Goal: Task Accomplishment & Management: Manage account settings

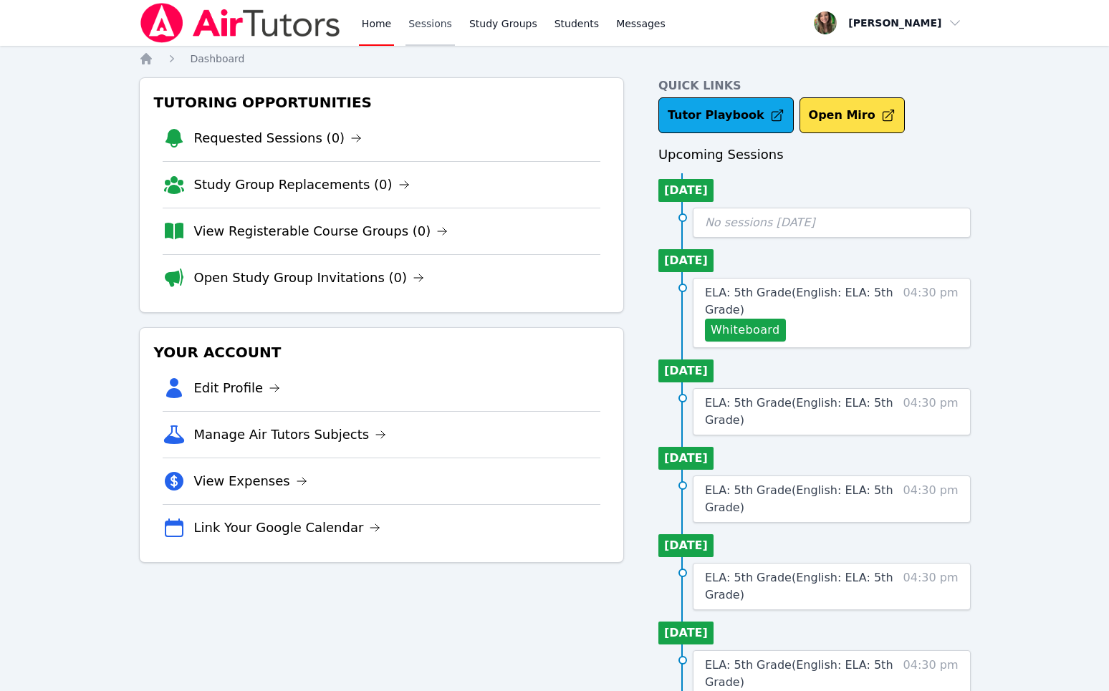
click at [447, 33] on link "Sessions" at bounding box center [429, 23] width 49 height 46
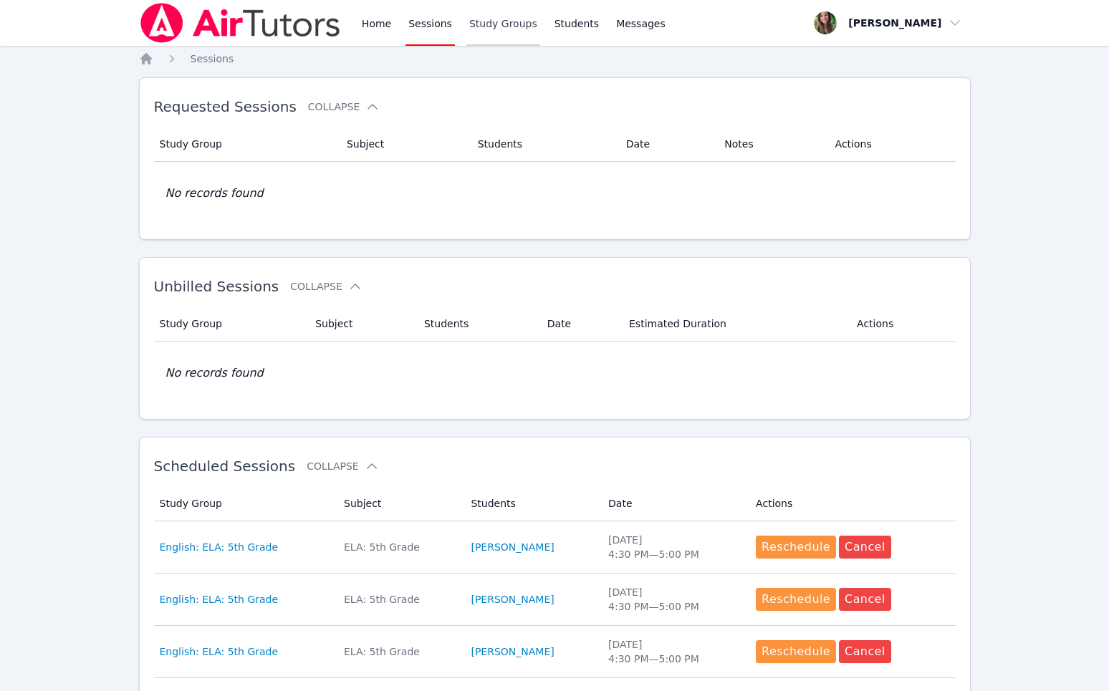
click at [504, 29] on link "Study Groups" at bounding box center [503, 23] width 74 height 46
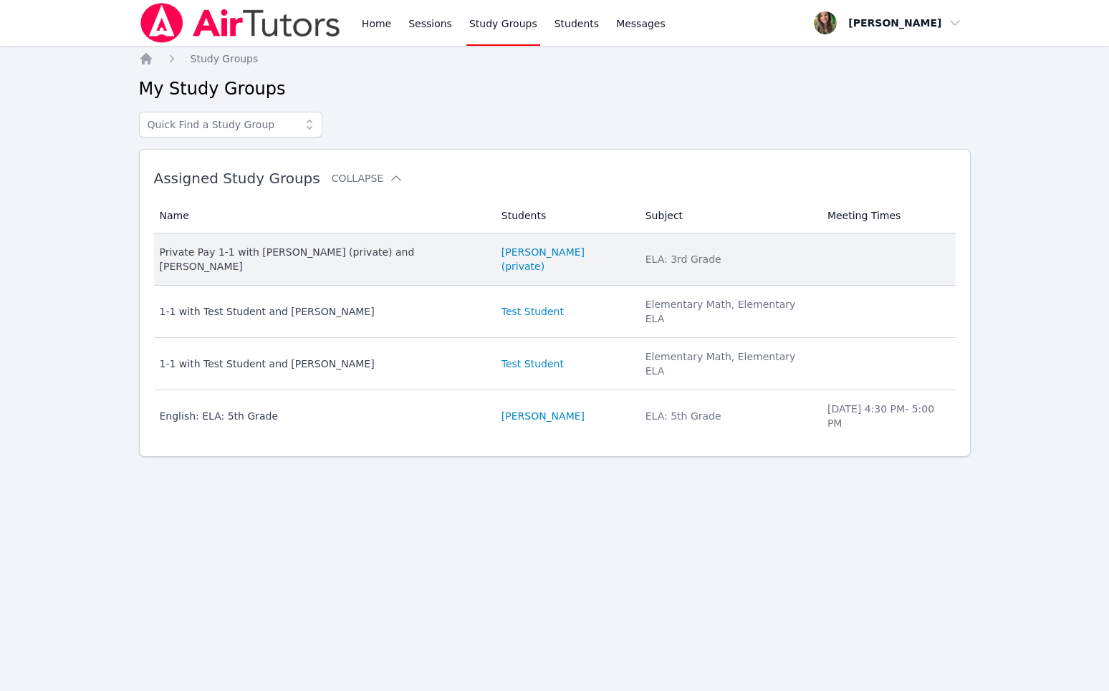
click at [520, 260] on td "Students [PERSON_NAME] (private)" at bounding box center [565, 259] width 144 height 52
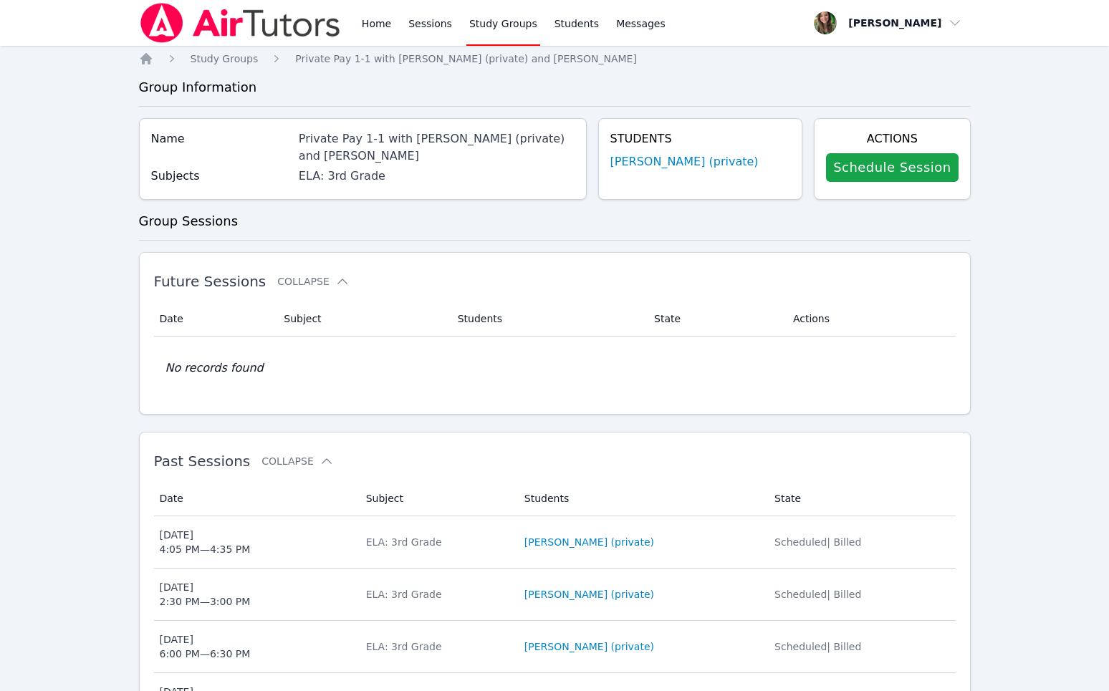
click at [854, 182] on div "Schedule Session" at bounding box center [892, 168] width 132 height 40
click at [859, 146] on h4 "Actions" at bounding box center [892, 138] width 132 height 17
click at [881, 178] on link "Schedule Session" at bounding box center [892, 167] width 132 height 29
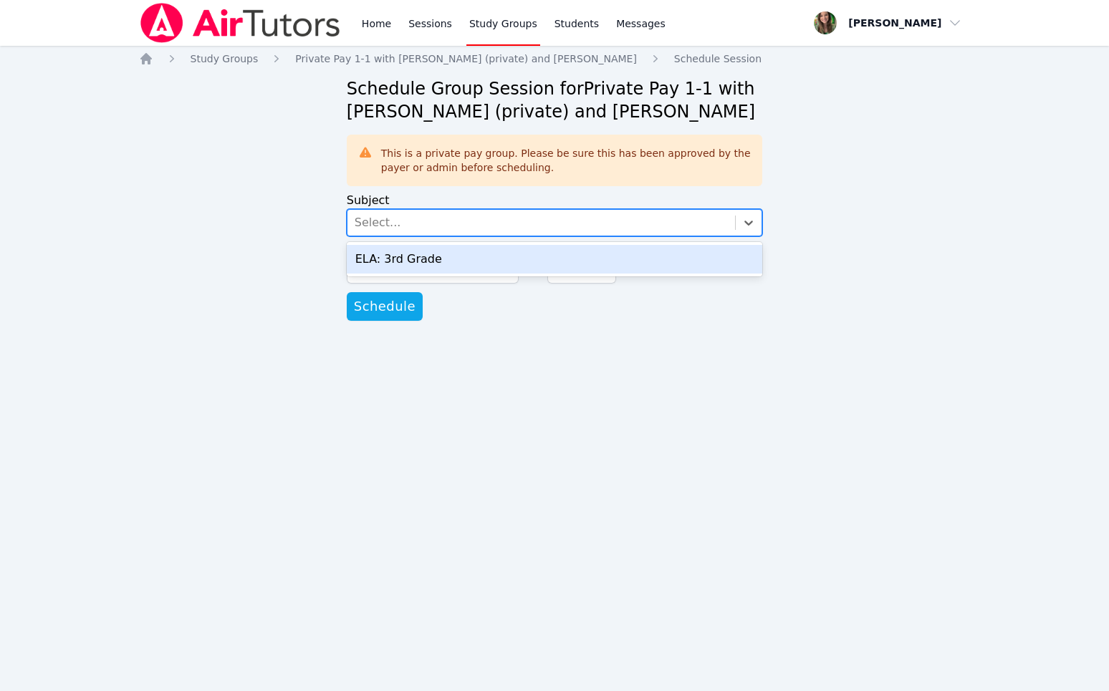
click at [661, 224] on div "Select..." at bounding box center [541, 223] width 388 height 26
click at [650, 263] on div "ELA: 3rd Grade" at bounding box center [555, 259] width 416 height 29
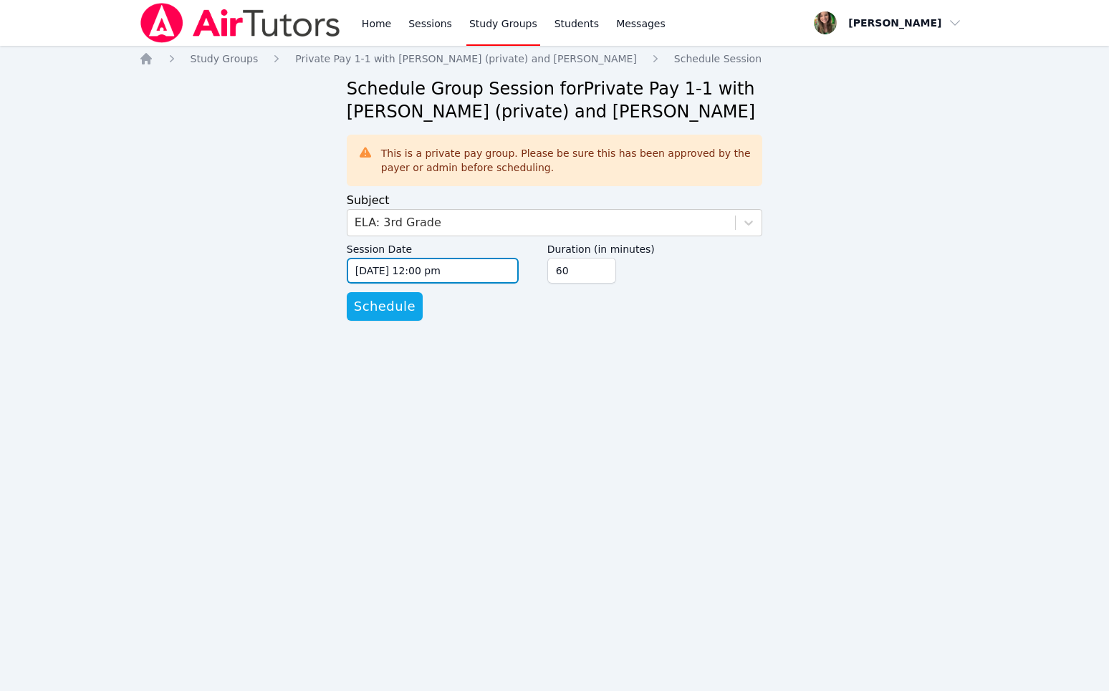
click at [479, 274] on input "[DATE] 12:00 pm" at bounding box center [433, 271] width 172 height 26
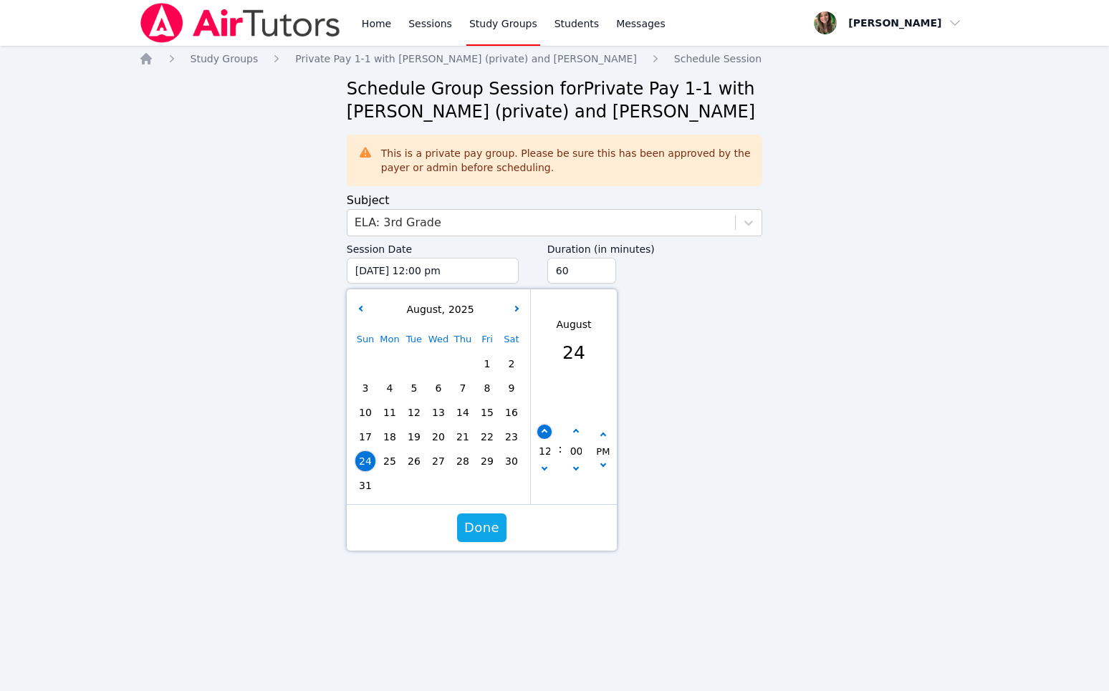
click at [546, 436] on button "button" at bounding box center [544, 432] width 14 height 14
type input "[DATE] 01:00 pm"
type input "01"
click at [546, 436] on button "button" at bounding box center [544, 432] width 14 height 14
type input "[DATE] 02:00 pm"
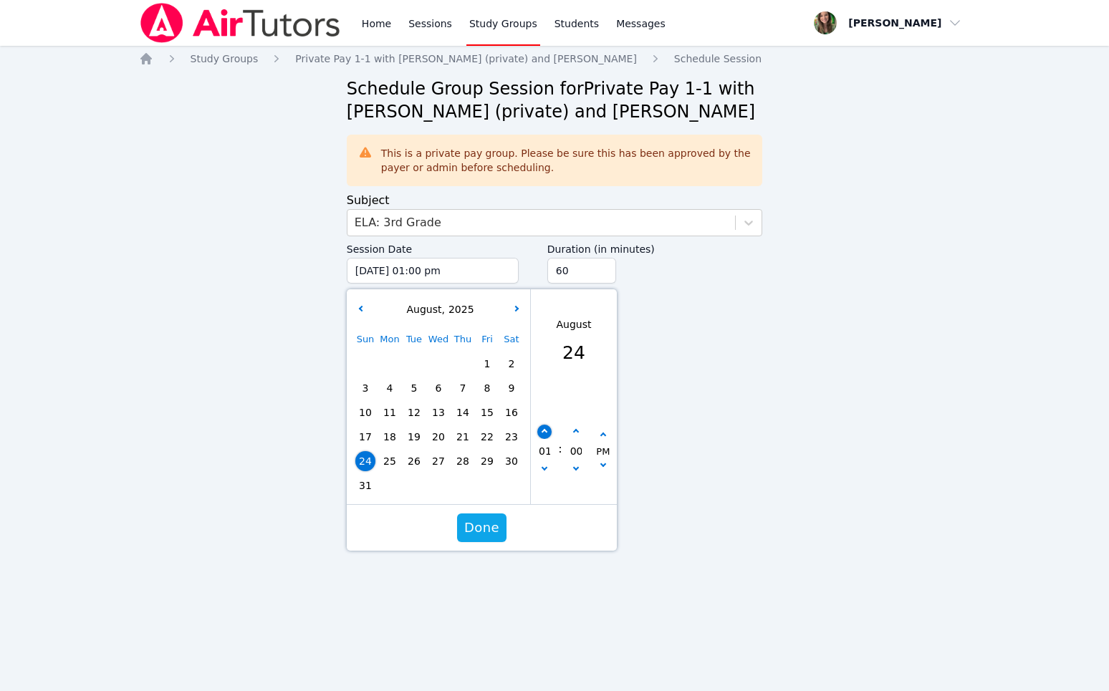
type input "02"
click at [491, 526] on span "Done" at bounding box center [481, 528] width 35 height 20
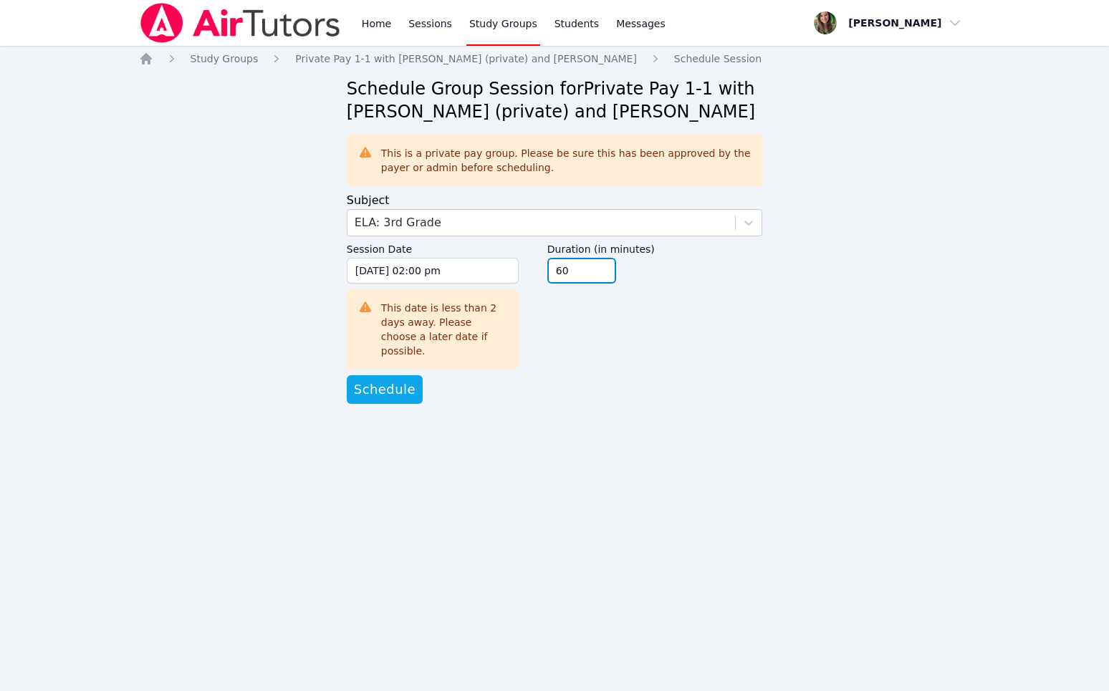
drag, startPoint x: 589, startPoint y: 268, endPoint x: 413, endPoint y: 261, distance: 176.3
click at [434, 264] on div "Session Date [DATE] 02:00 pm [DATE] 2:00 pm This date is less than 2 days away.…" at bounding box center [555, 305] width 416 height 139
type input "30"
click at [380, 385] on span "Schedule" at bounding box center [385, 390] width 62 height 20
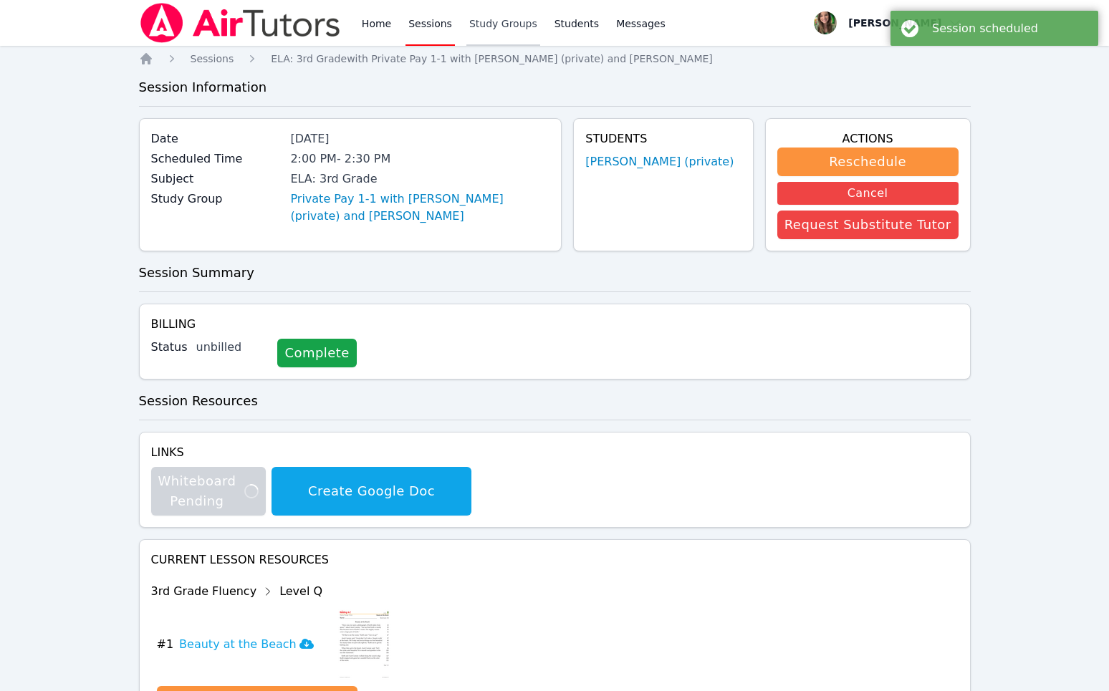
click at [500, 38] on link "Study Groups" at bounding box center [503, 23] width 74 height 46
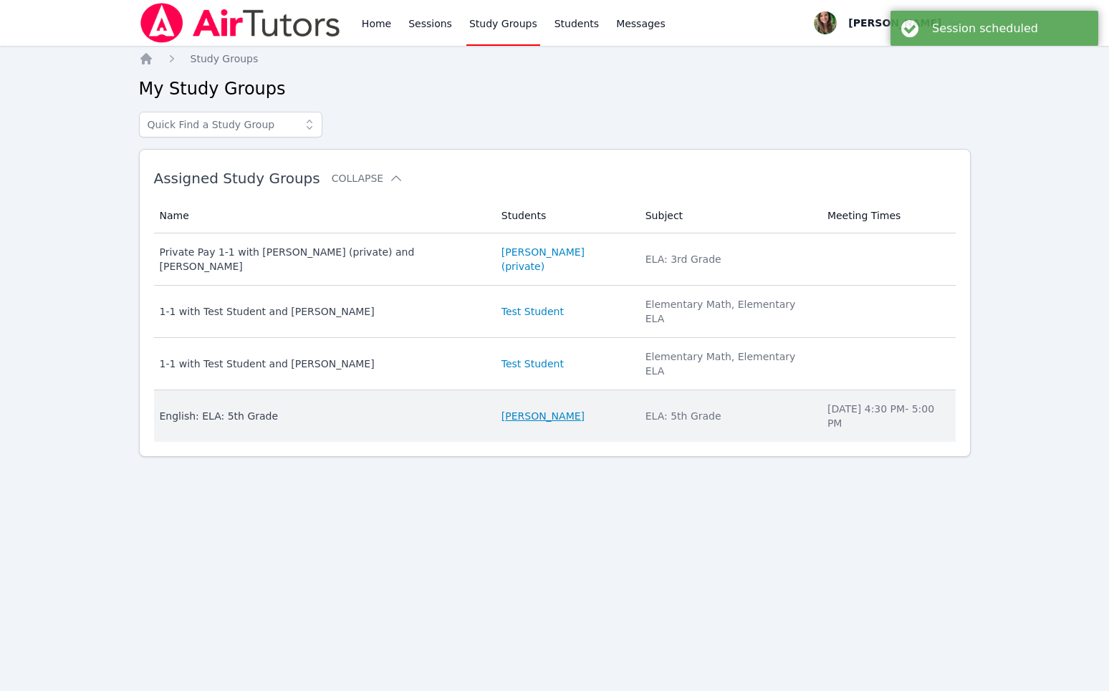
click at [514, 409] on link "[PERSON_NAME]" at bounding box center [542, 416] width 83 height 14
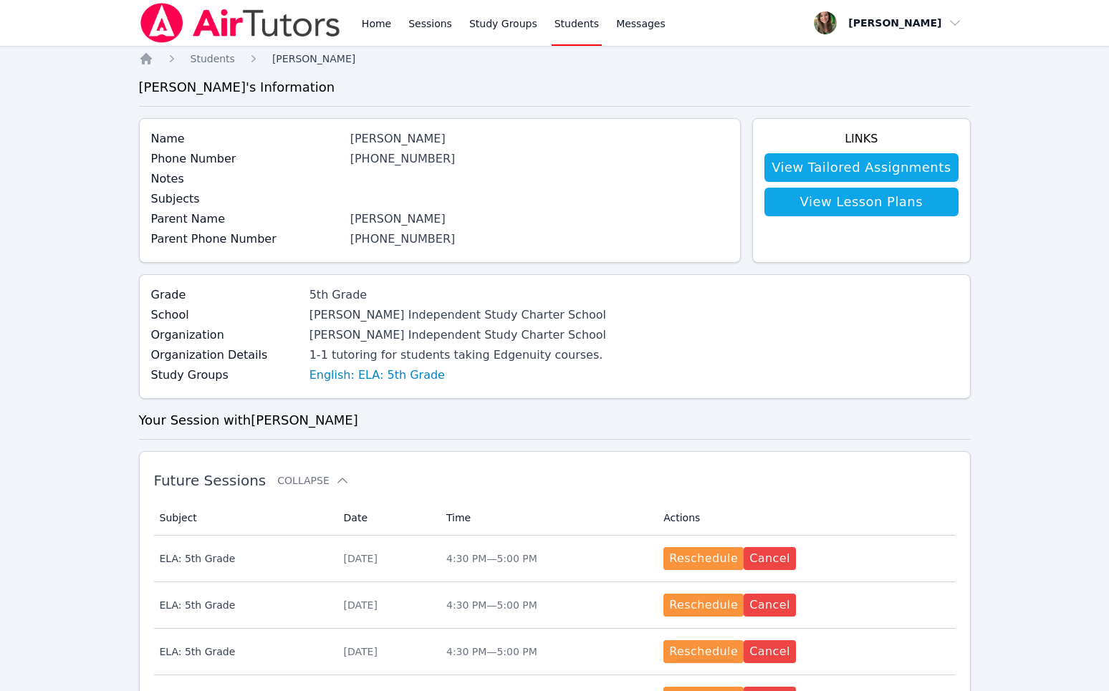
click at [300, 54] on span "[PERSON_NAME]" at bounding box center [313, 58] width 83 height 11
click at [516, 19] on link "Study Groups" at bounding box center [503, 23] width 74 height 46
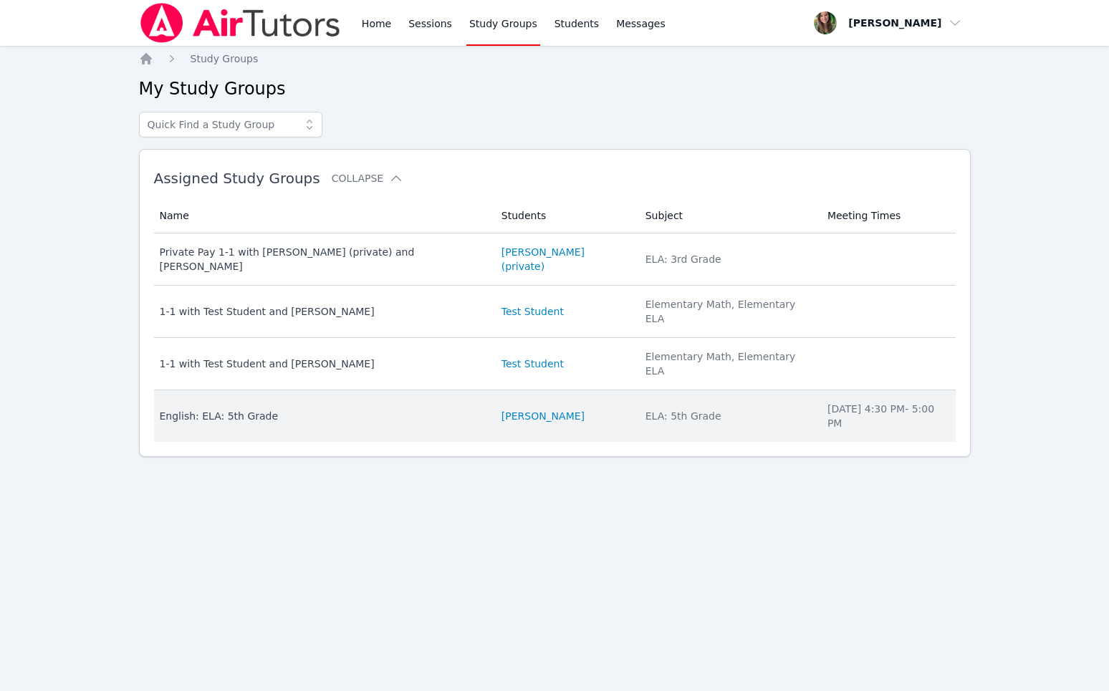
click at [257, 390] on td "Name English: ELA: 5th Grade" at bounding box center [323, 416] width 339 height 52
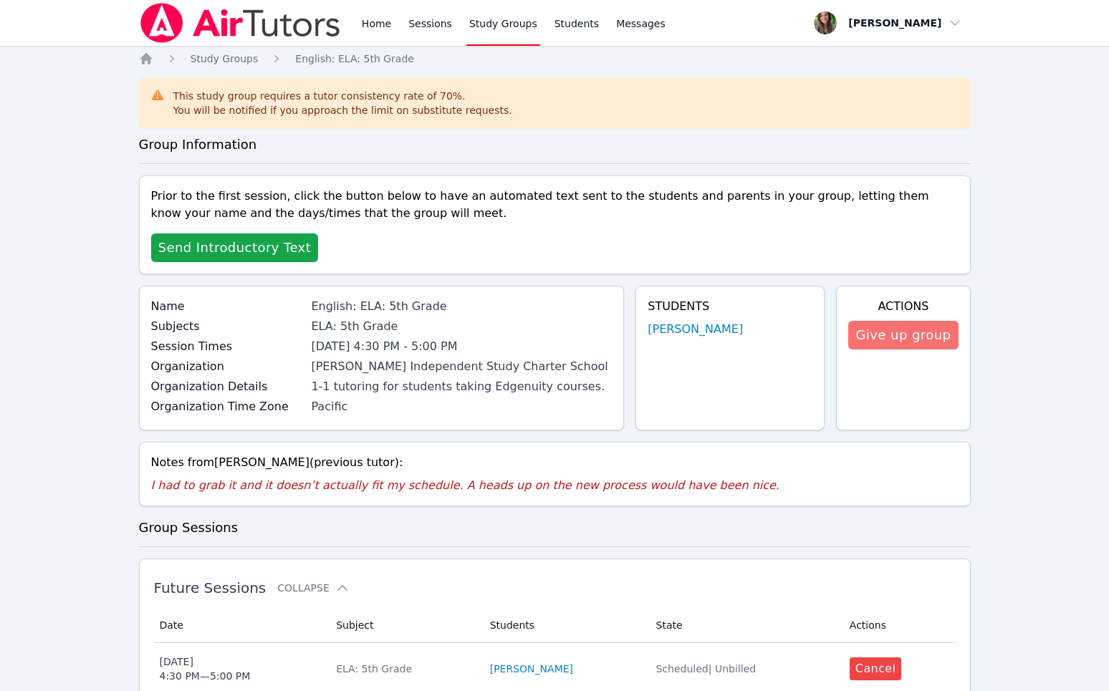
click at [928, 322] on button "Give up group" at bounding box center [903, 335] width 110 height 29
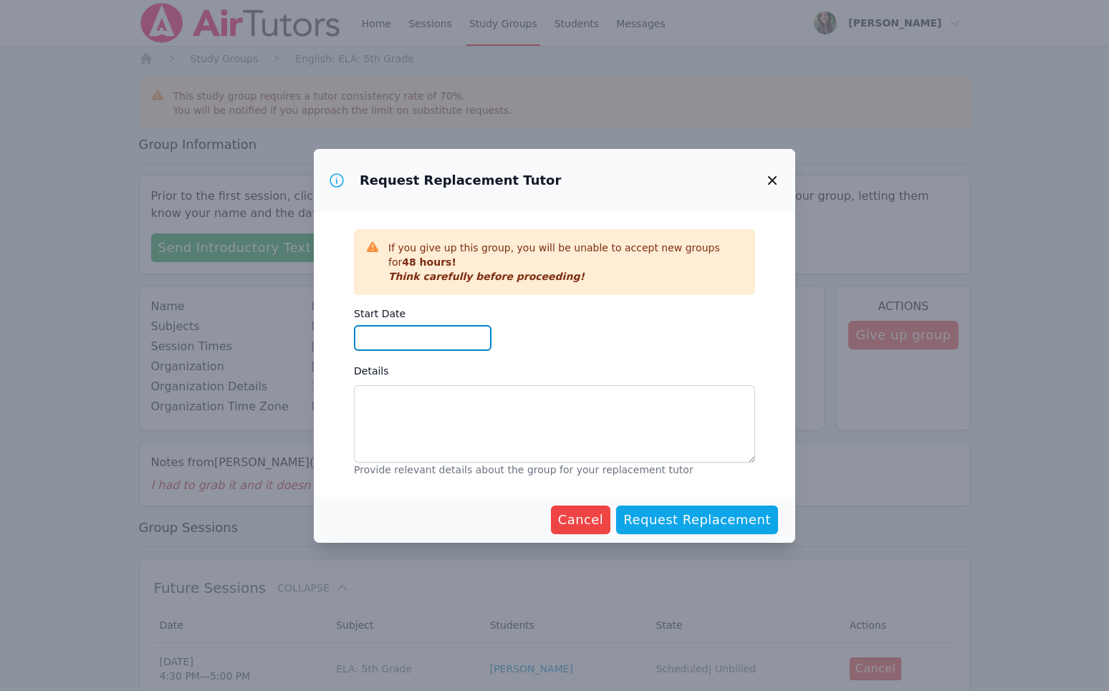
click at [410, 333] on input "Start Date" at bounding box center [423, 338] width 138 height 26
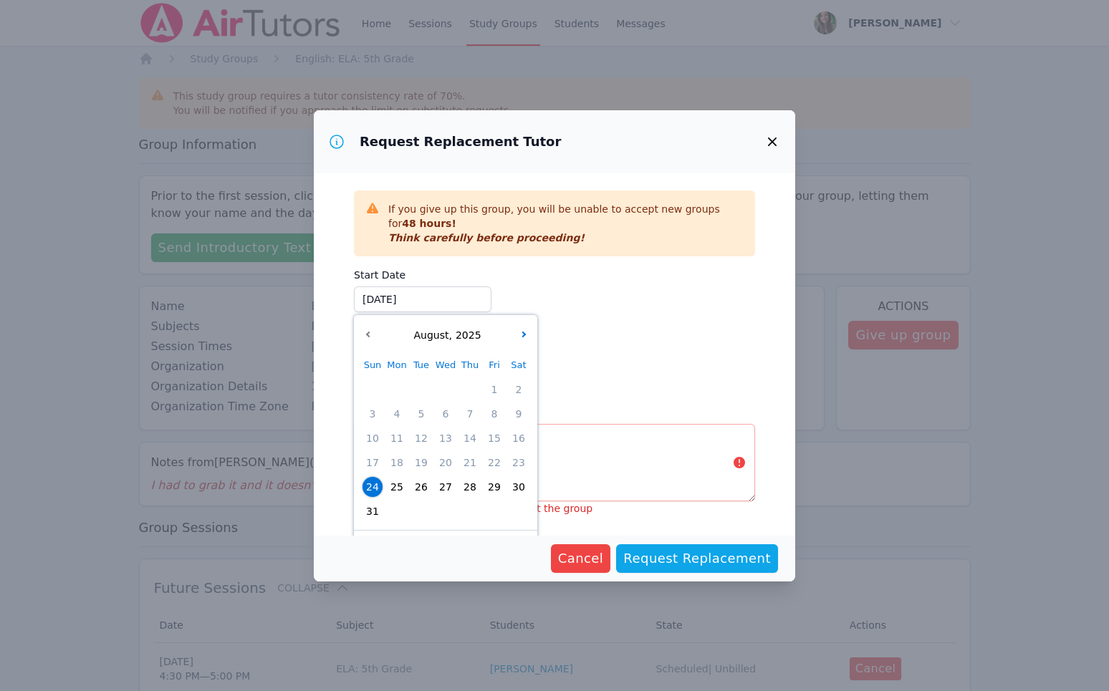
click at [398, 495] on span "25" at bounding box center [397, 487] width 20 height 20
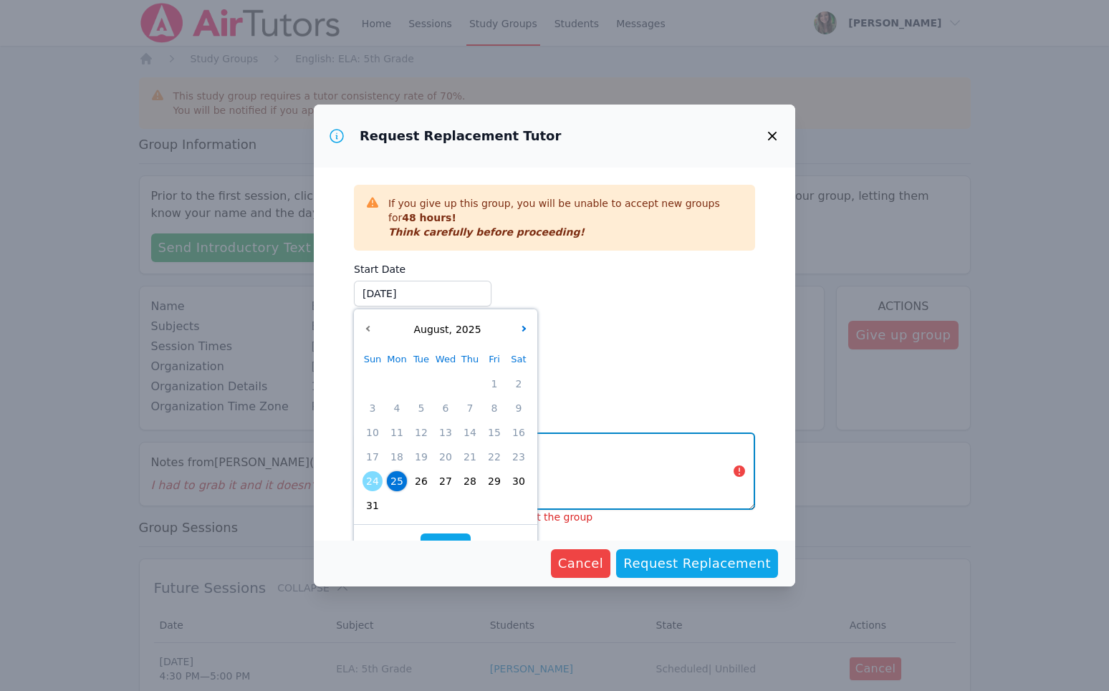
click at [607, 466] on textarea "Details" at bounding box center [554, 471] width 401 height 77
click at [396, 488] on span "25" at bounding box center [397, 481] width 20 height 20
click at [663, 460] on textarea "Details" at bounding box center [554, 471] width 401 height 77
click at [518, 327] on div "[DATE]" at bounding box center [446, 330] width 178 height 28
click at [616, 444] on textarea "Details" at bounding box center [554, 471] width 401 height 77
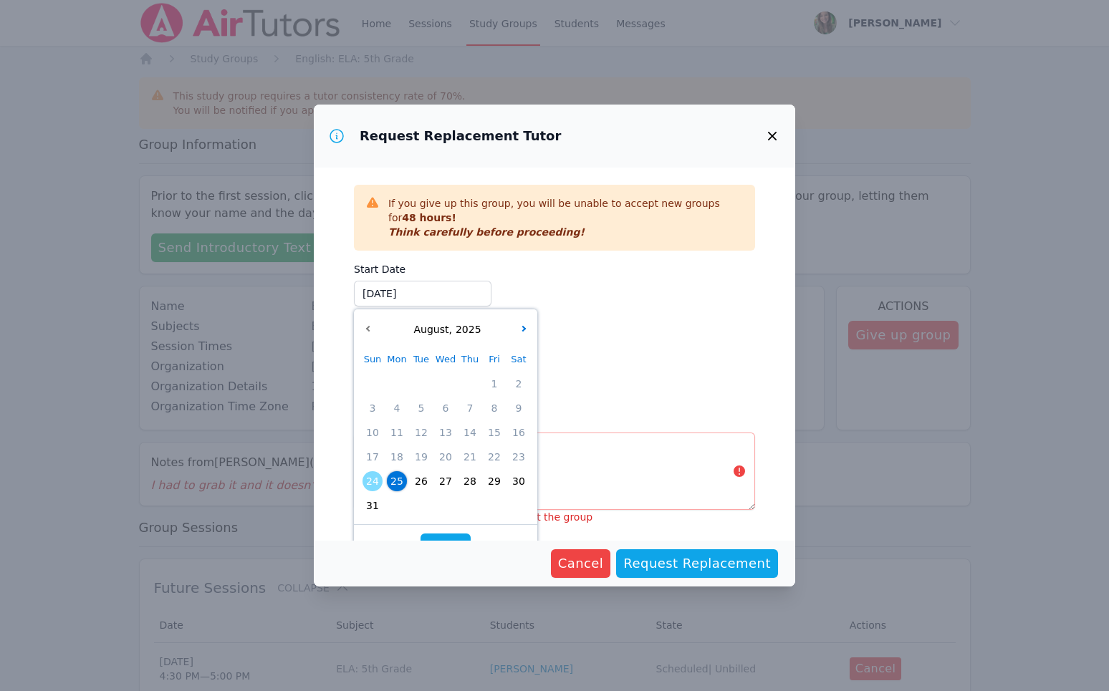
click at [372, 486] on span "24" at bounding box center [372, 481] width 20 height 20
type input "[DATE]"
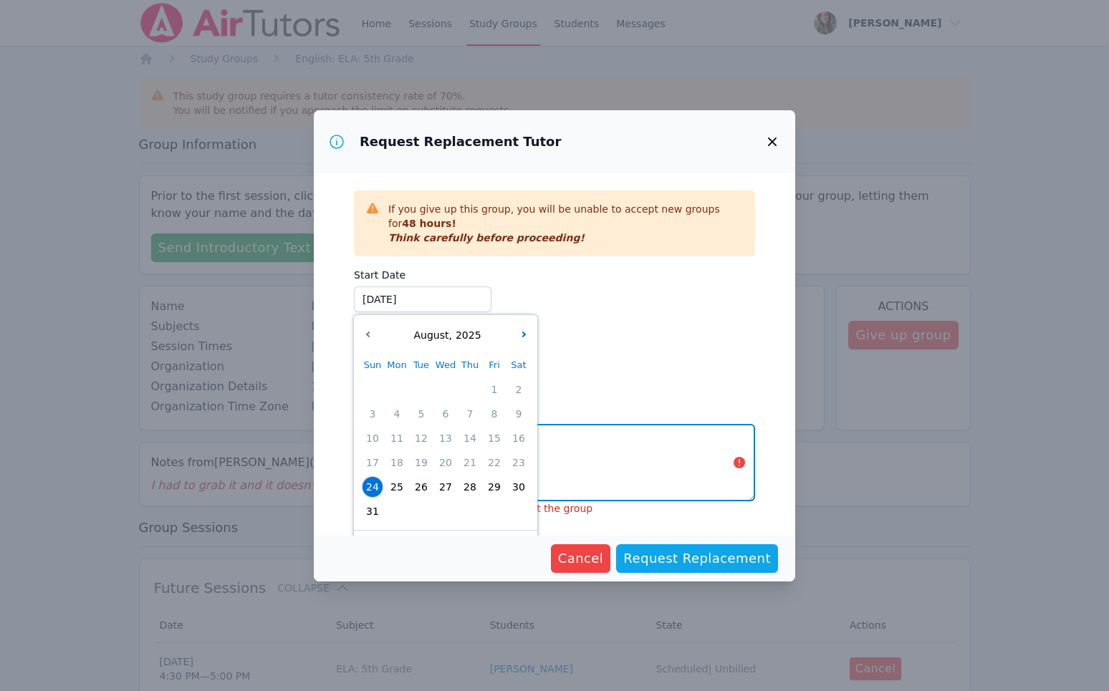
click at [641, 438] on textarea "Details" at bounding box center [554, 462] width 401 height 77
type textarea "R"
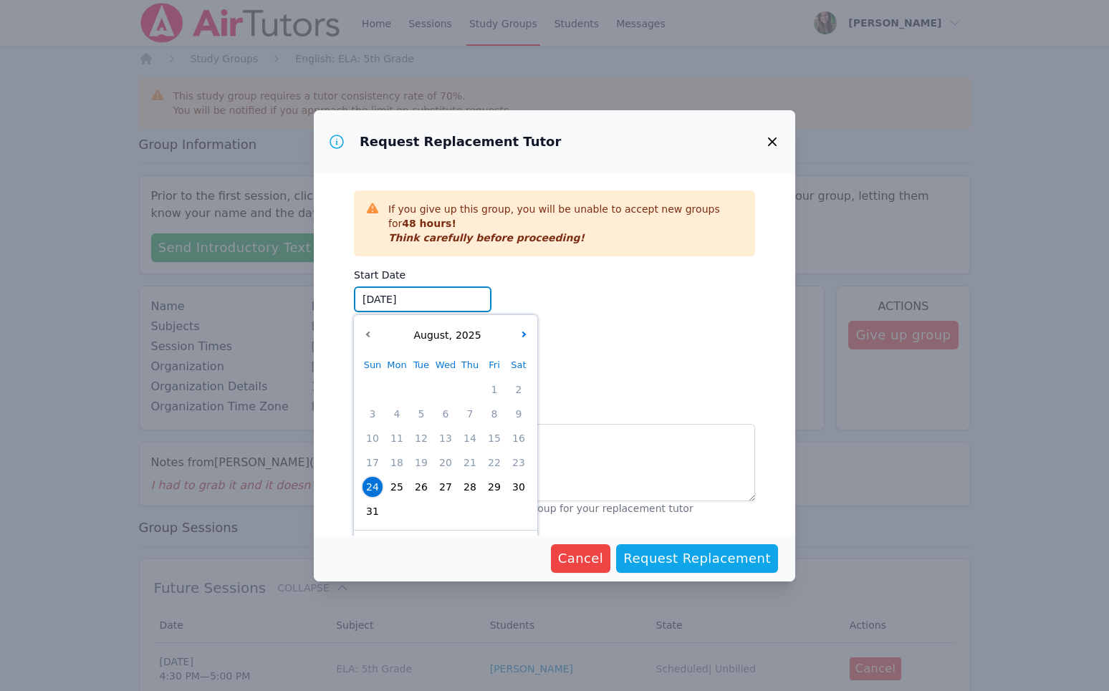
click at [440, 302] on input "[DATE]" at bounding box center [423, 299] width 138 height 26
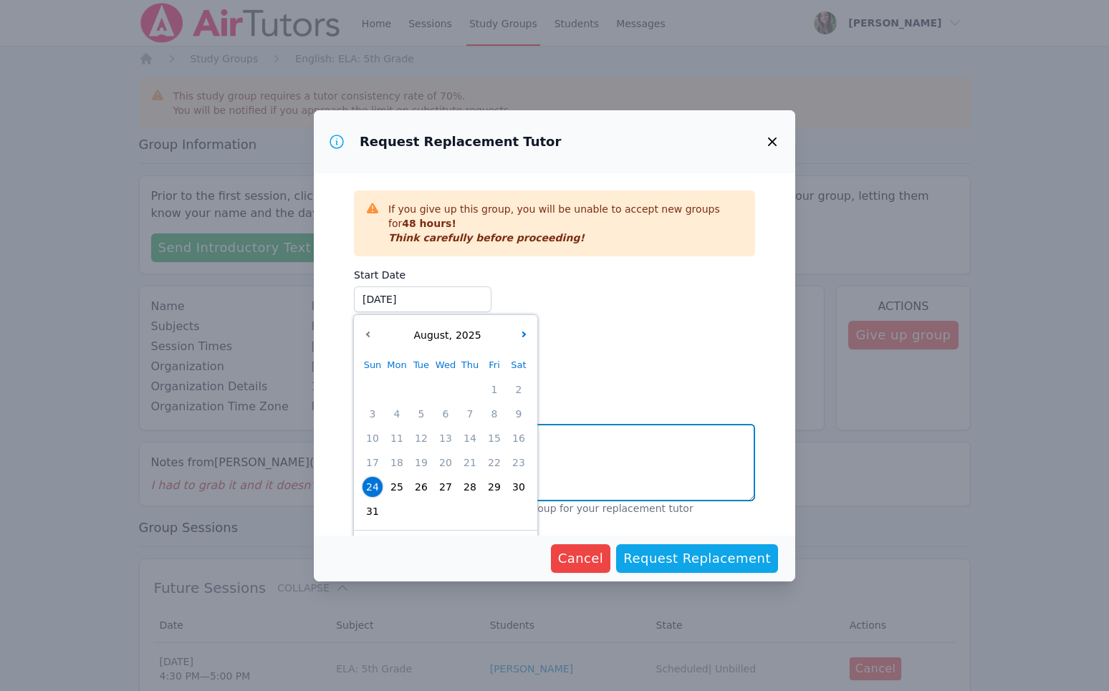
click at [602, 426] on textarea "This class interfears with" at bounding box center [554, 462] width 401 height 77
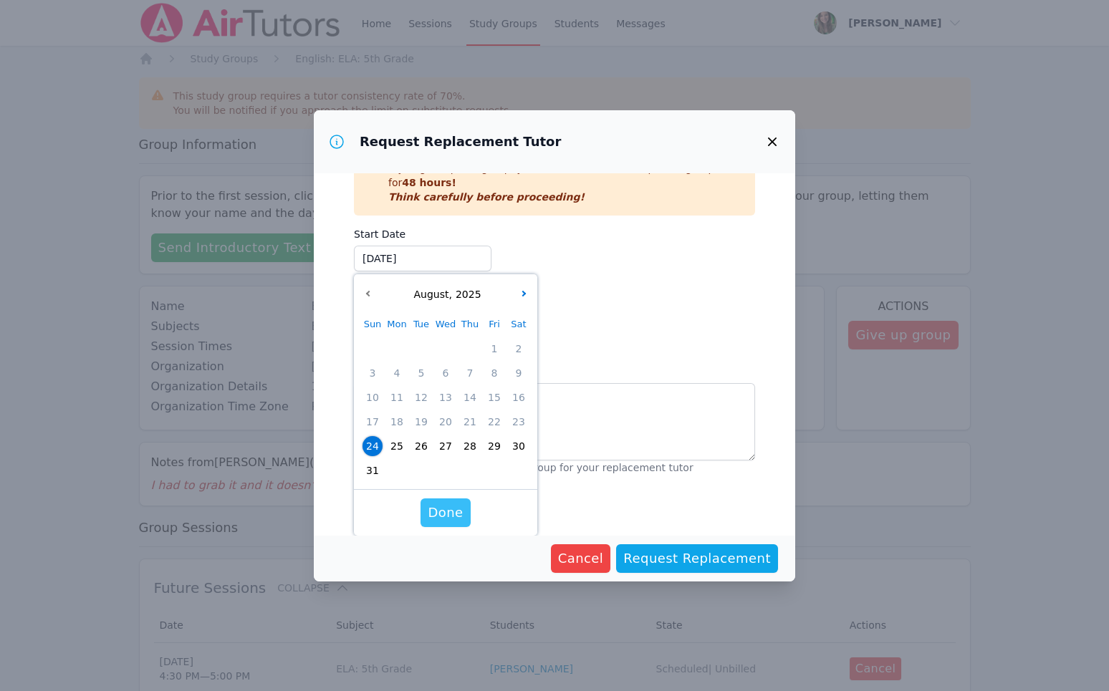
click at [448, 505] on span "Done" at bounding box center [445, 513] width 35 height 20
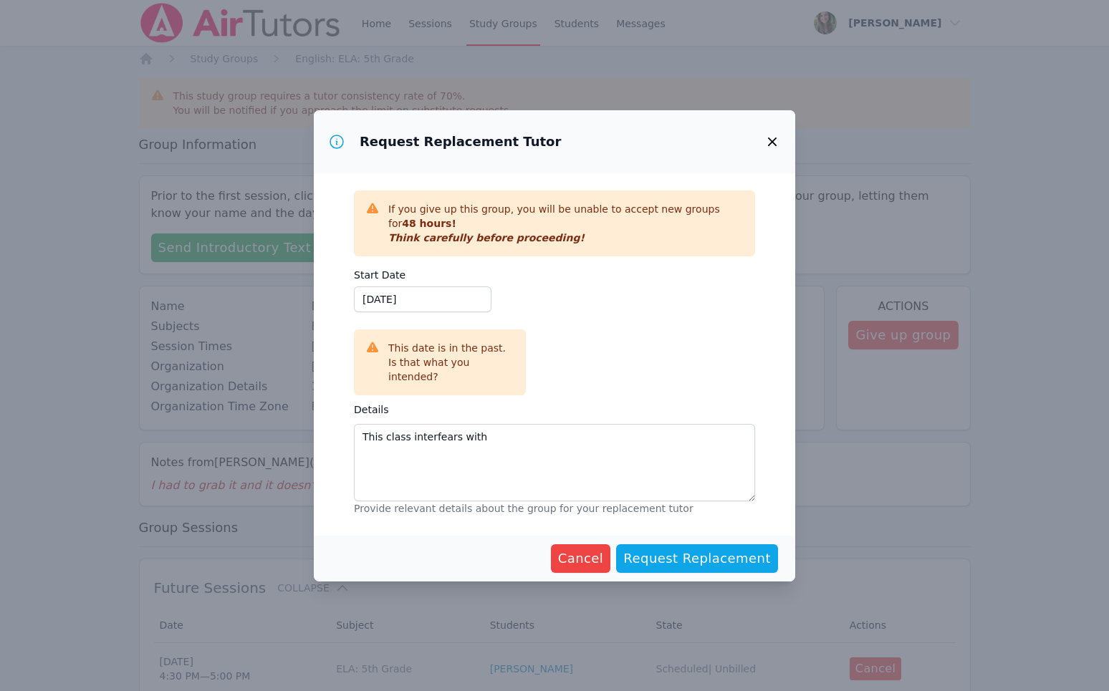
scroll to position [0, 0]
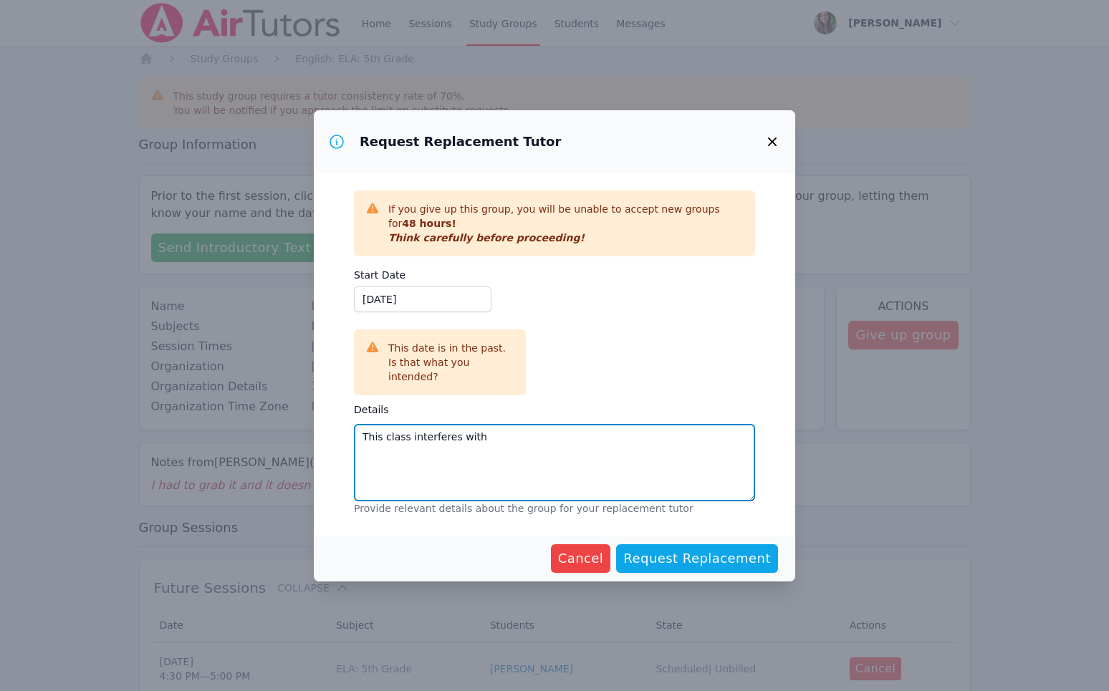
click at [504, 428] on textarea "This class interferes with" at bounding box center [554, 462] width 401 height 77
type textarea "This class interferes with after school activities for my childern."
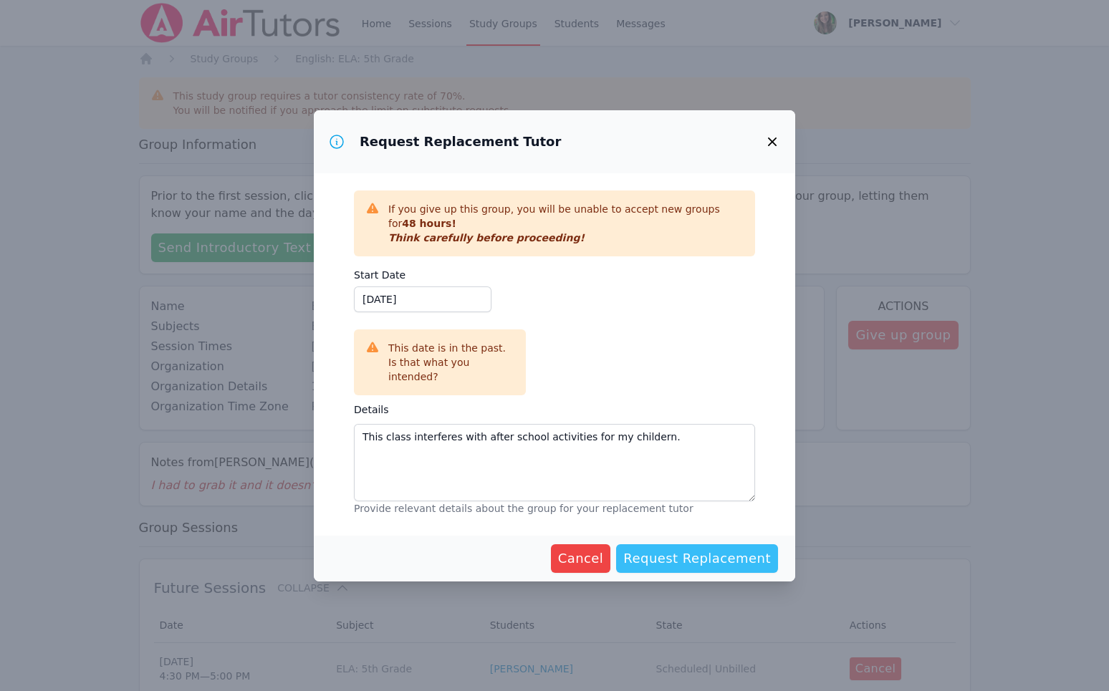
click at [658, 552] on span "Request Replacement" at bounding box center [697, 559] width 148 height 20
